Goal: Information Seeking & Learning: Learn about a topic

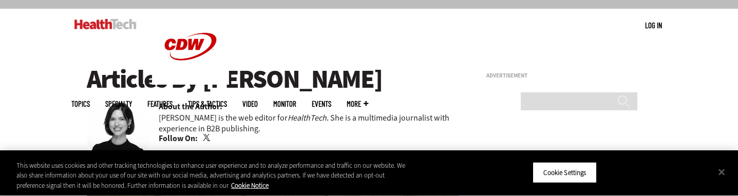
scroll to position [92, 0]
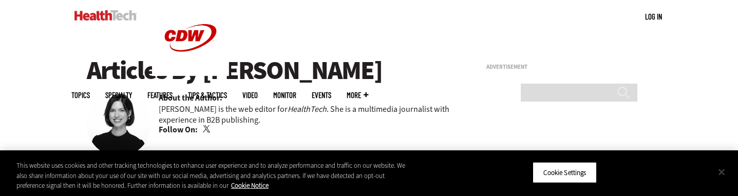
click at [722, 175] on button "Close" at bounding box center [722, 172] width 23 height 23
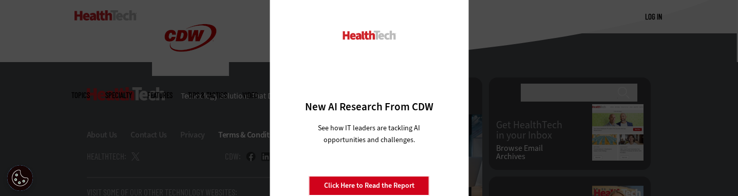
scroll to position [977, 0]
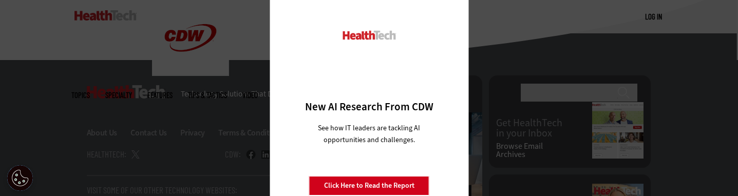
click at [256, 165] on div "Close New AI Research From CDW See how IT leaders are tackling AI opportunities…" at bounding box center [369, 98] width 738 height 196
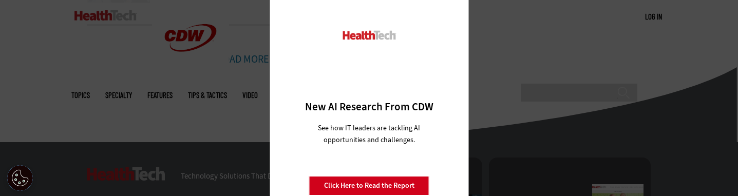
scroll to position [894, 0]
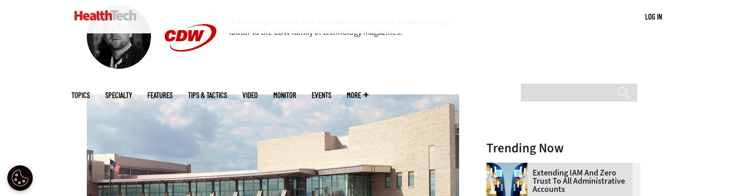
scroll to position [281, 0]
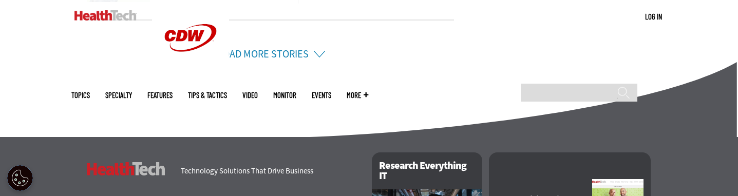
scroll to position [918, 0]
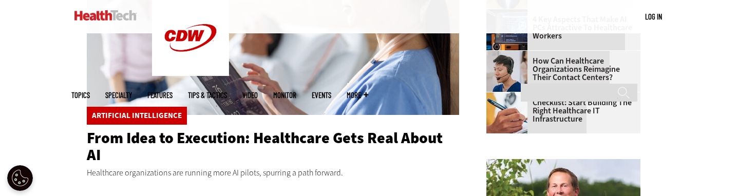
scroll to position [373, 0]
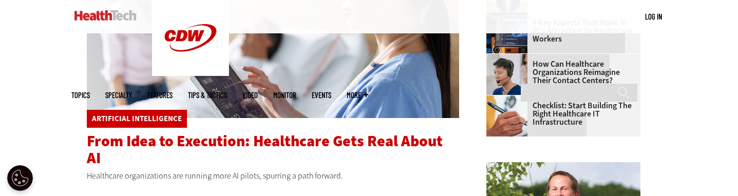
click at [206, 142] on span "From Idea to Execution: Healthcare Gets Real About AI" at bounding box center [265, 150] width 356 height 38
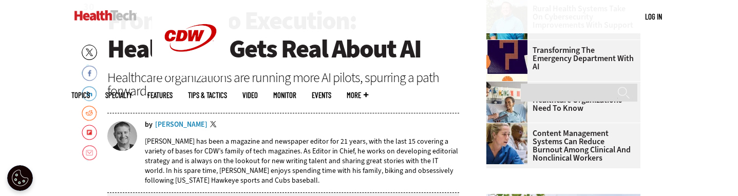
scroll to position [398, 0]
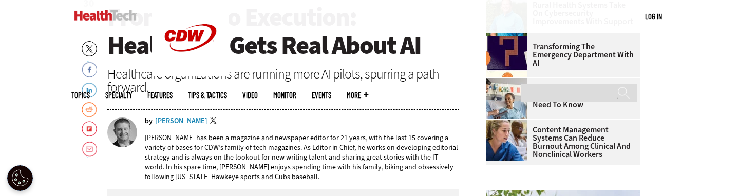
click at [194, 120] on div "Ryan Petersen" at bounding box center [181, 121] width 52 height 7
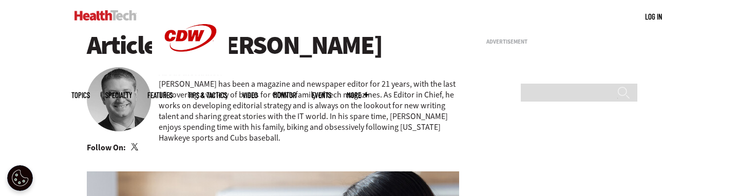
scroll to position [120, 0]
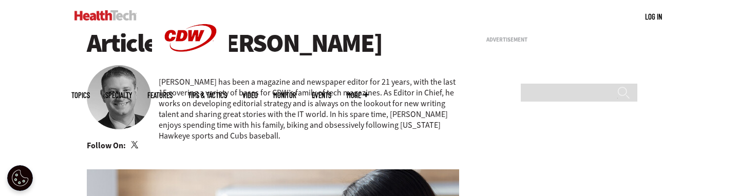
click at [137, 147] on link "Twitter" at bounding box center [135, 145] width 9 height 8
